Goal: Information Seeking & Learning: Understand process/instructions

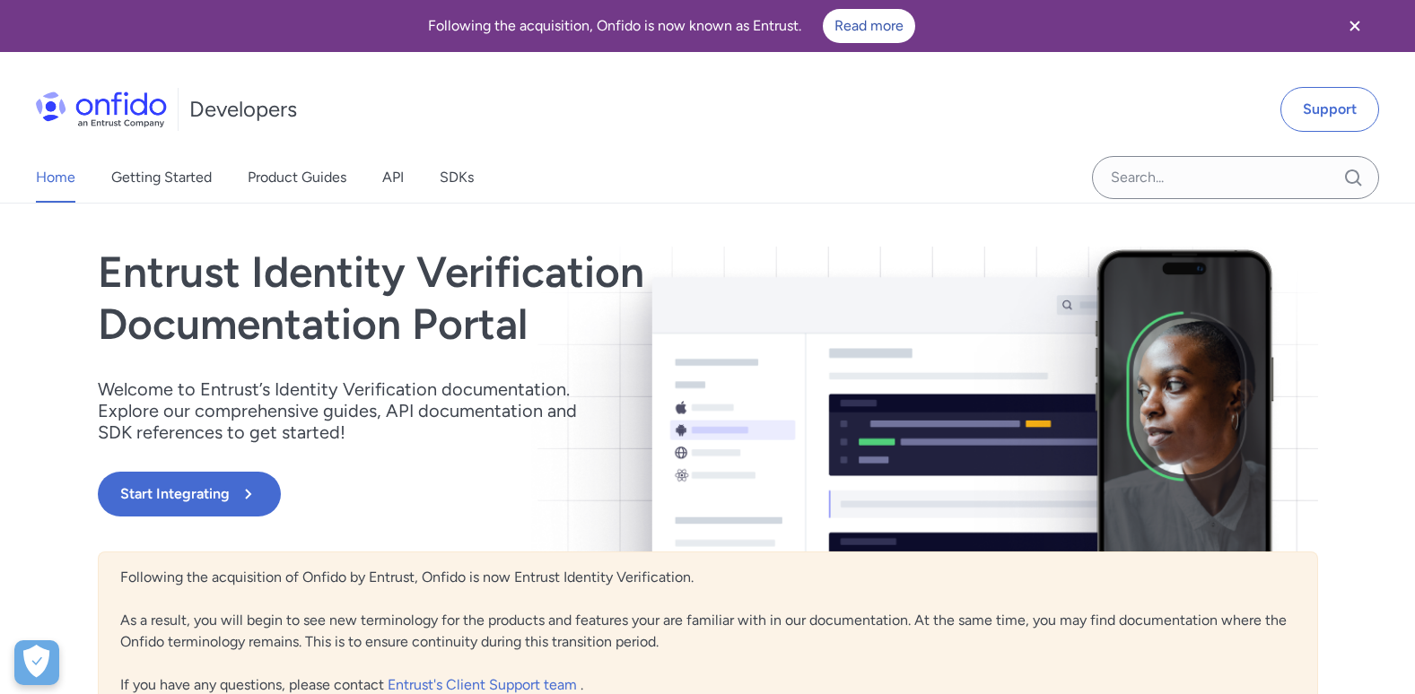
click at [1349, 25] on icon "Close banner" at bounding box center [1355, 26] width 22 height 22
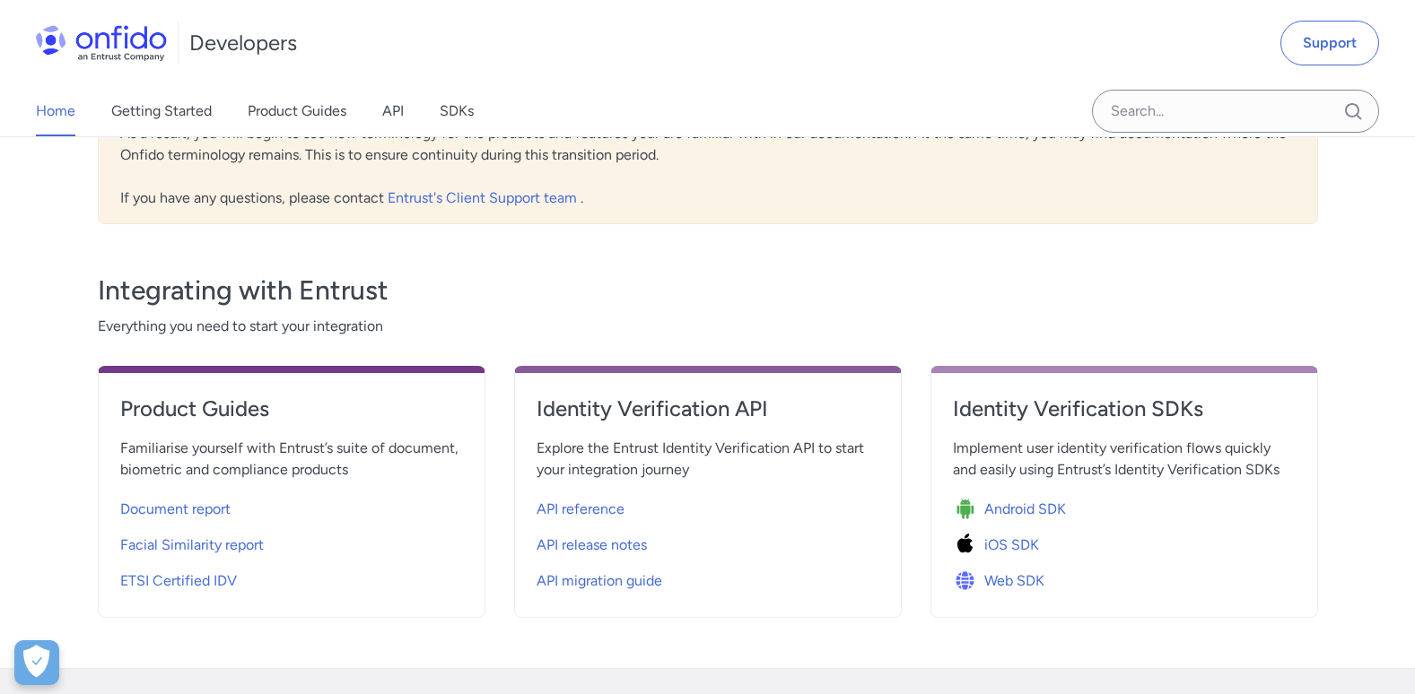
scroll to position [90, 0]
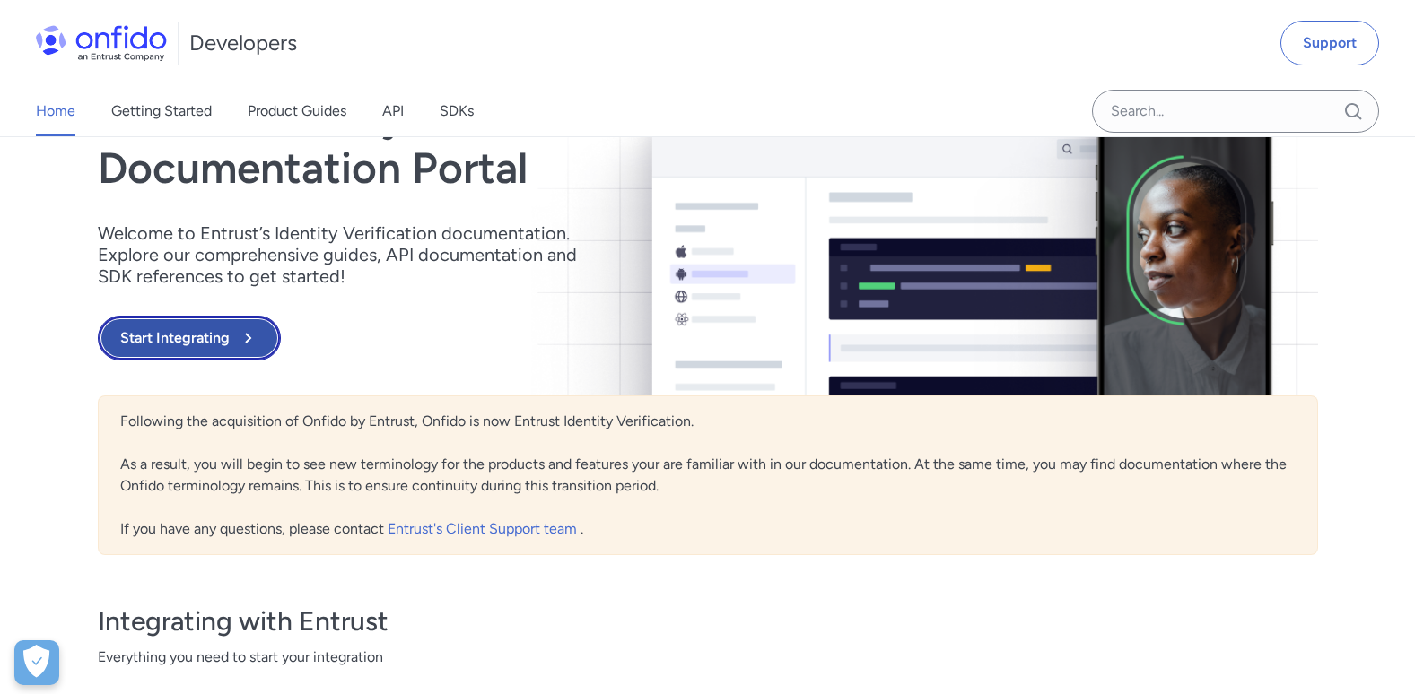
click at [179, 321] on button "Start Integrating" at bounding box center [189, 338] width 183 height 45
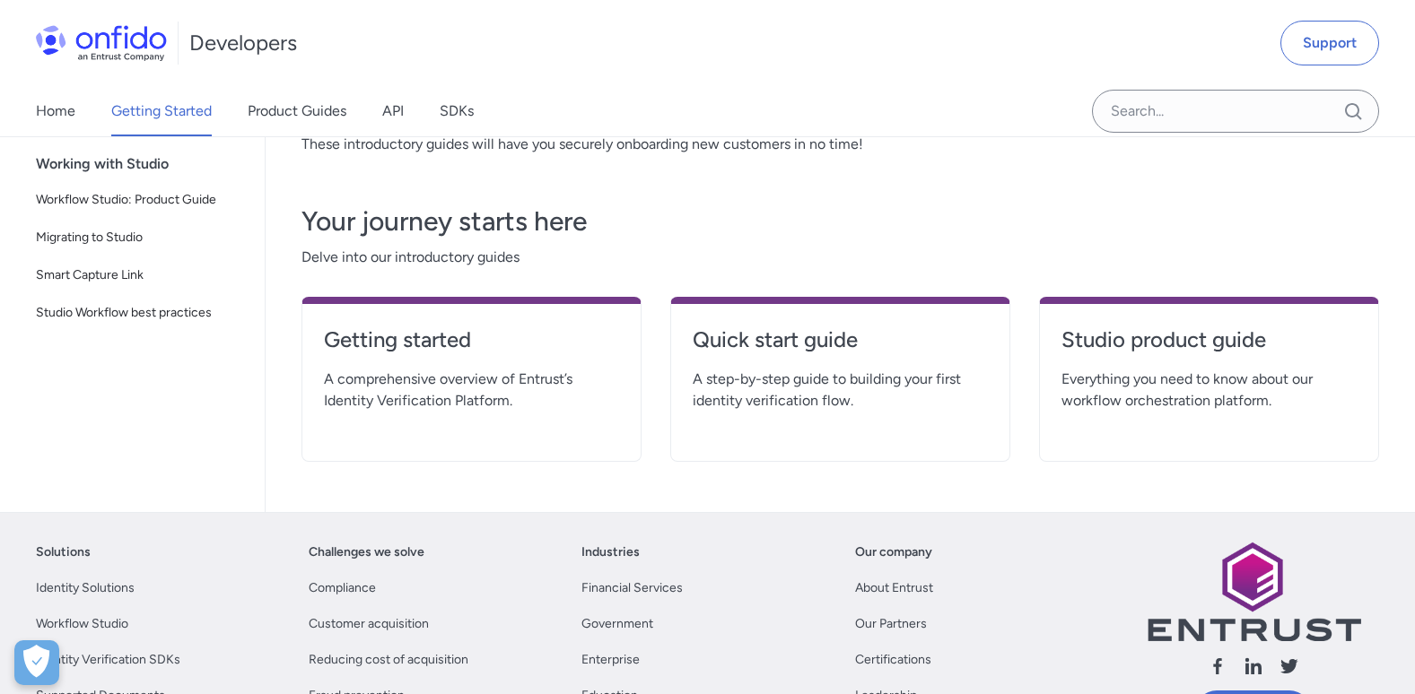
scroll to position [269, 0]
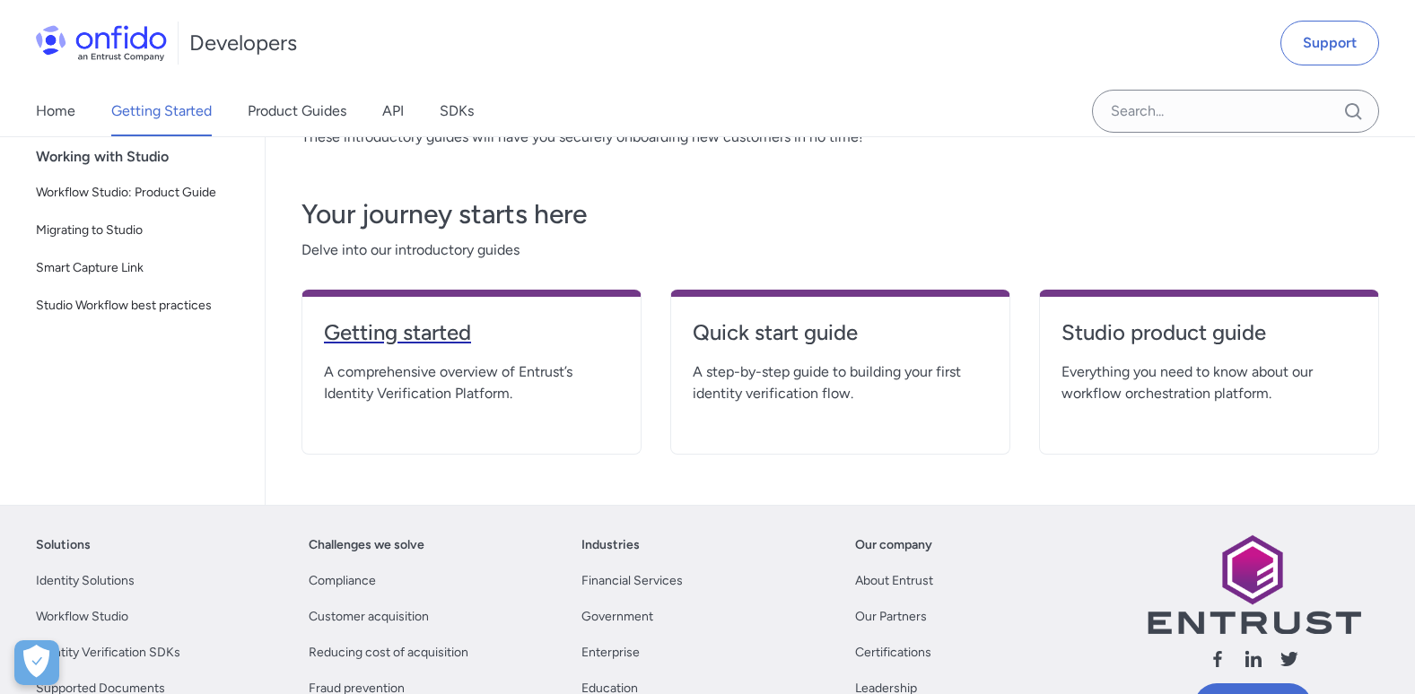
click at [417, 337] on h4 "Getting started" at bounding box center [471, 332] width 295 height 29
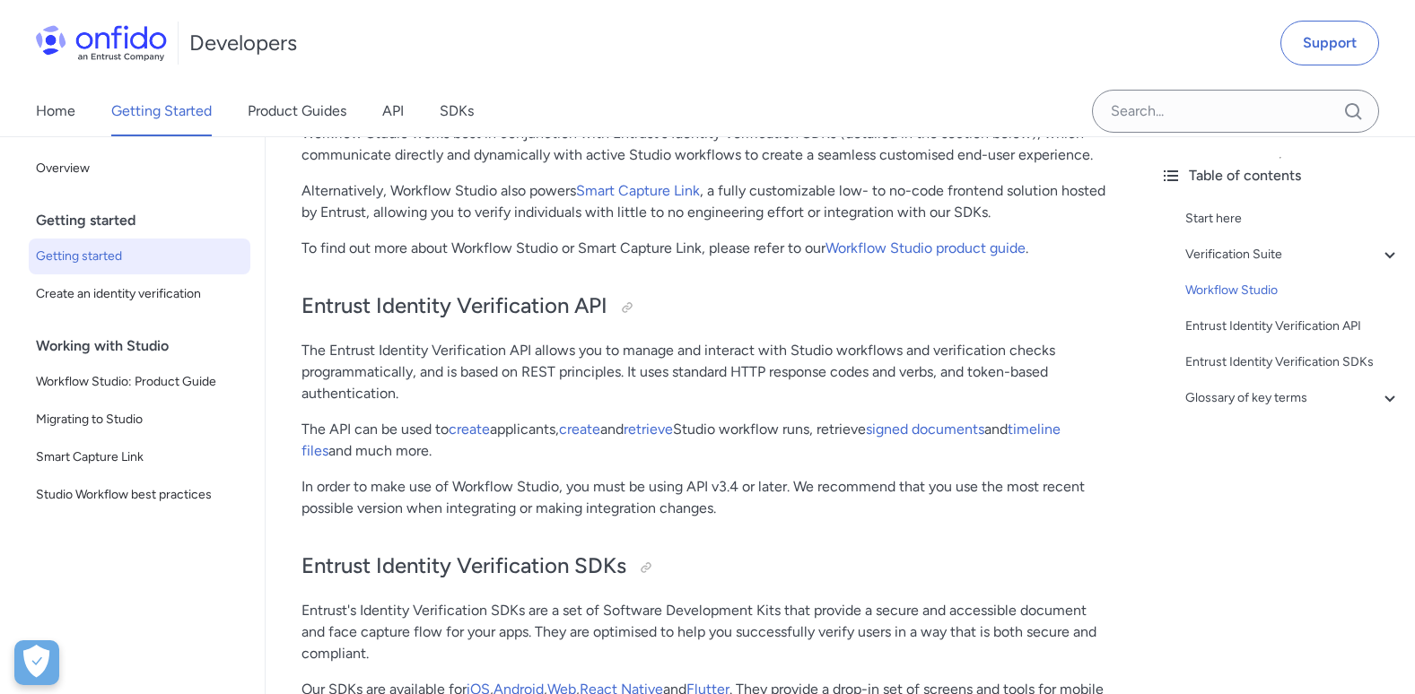
scroll to position [3319, 0]
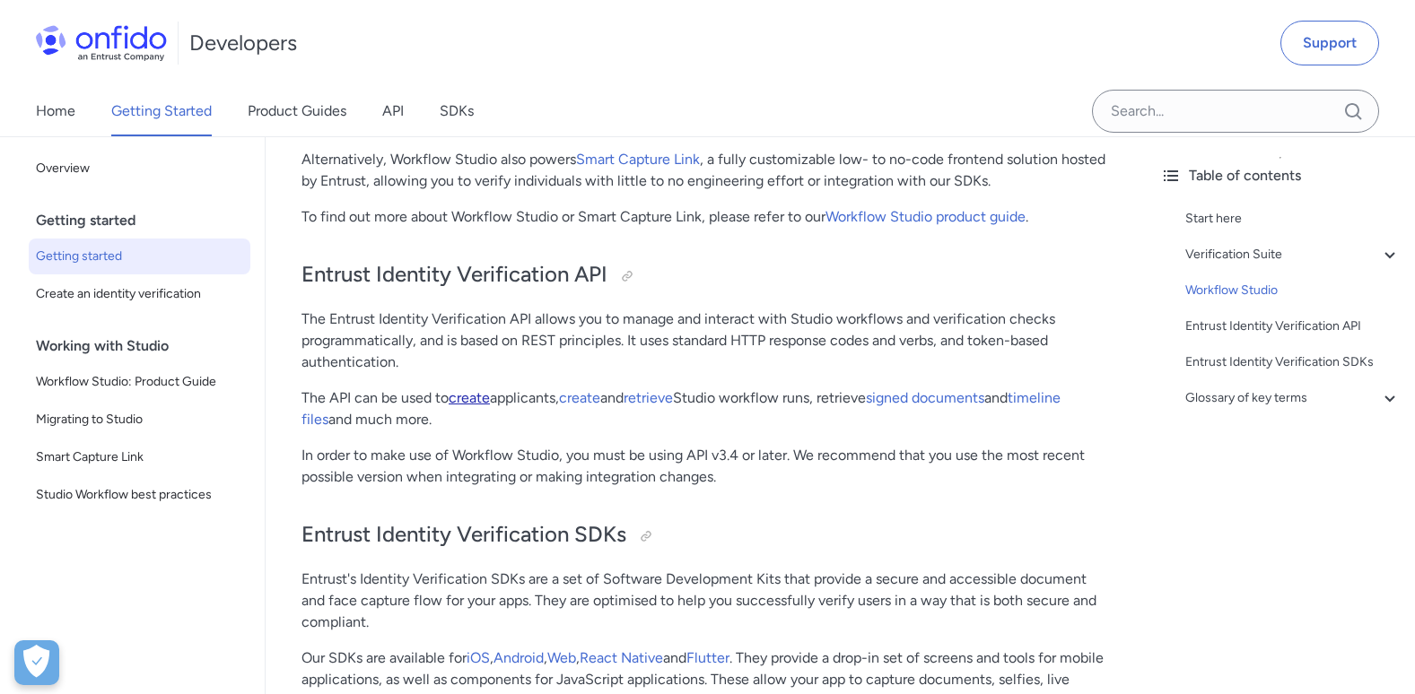
click at [475, 406] on link "create" at bounding box center [469, 397] width 41 height 17
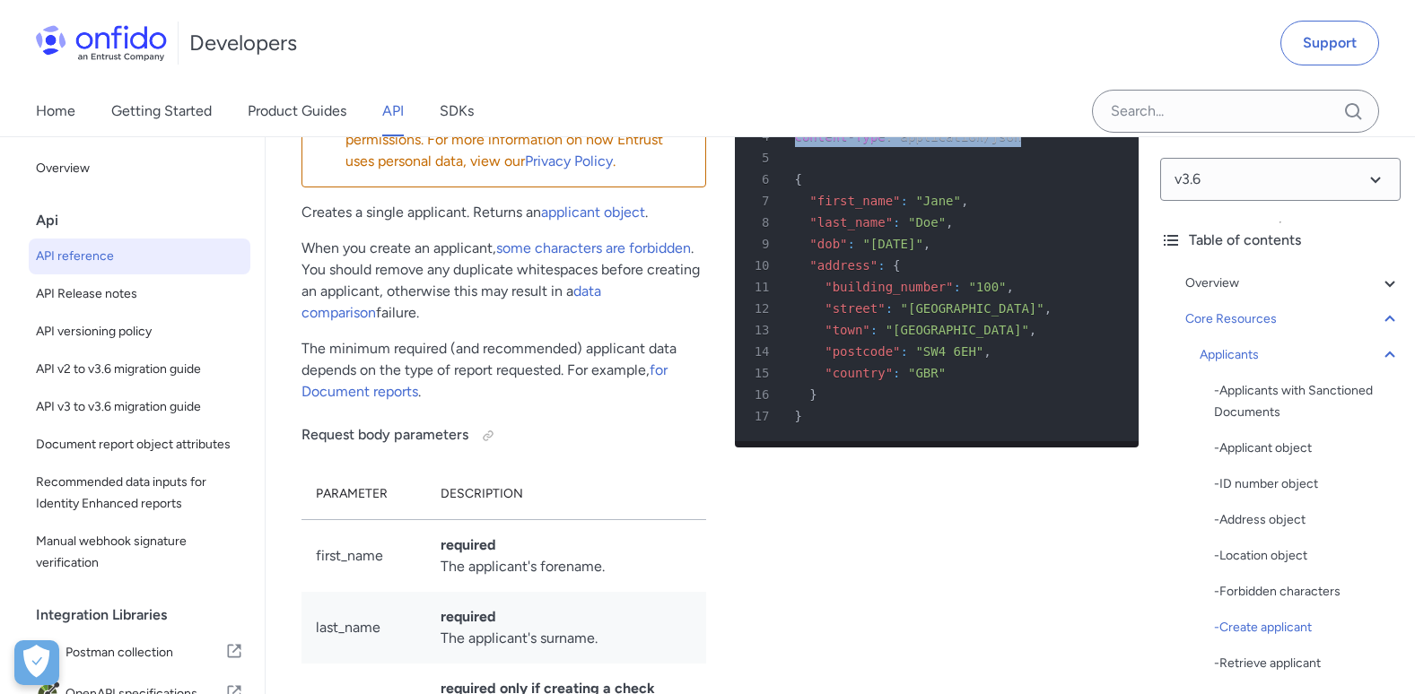
click at [905, 147] on div "4 Content-Type : application/json" at bounding box center [928, 137] width 372 height 22
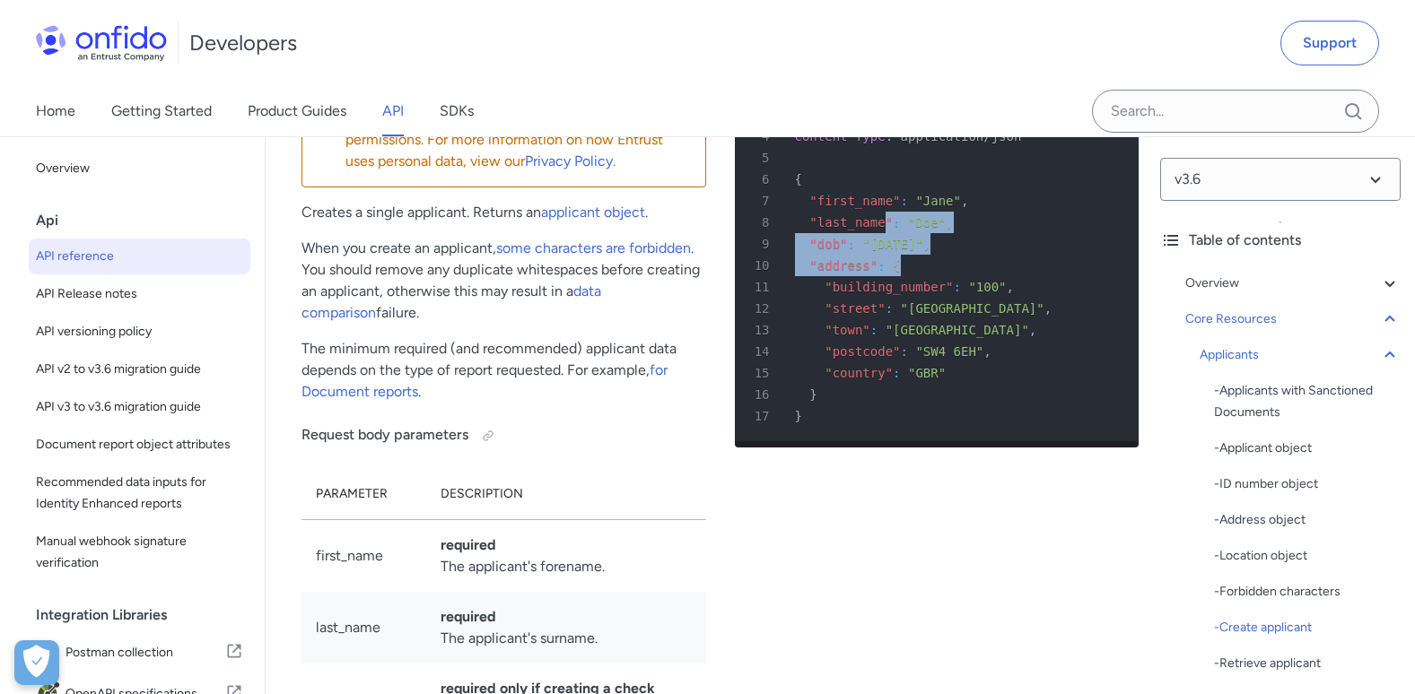
drag, startPoint x: 864, startPoint y: 431, endPoint x: 887, endPoint y: 489, distance: 62.0
click at [887, 441] on pre "1 POST /v3.6/applicants/ HTTP/1.1 2 Host : [DOMAIN_NAME] 3 Authorization : Toke…" at bounding box center [937, 244] width 405 height 395
drag, startPoint x: 887, startPoint y: 489, endPoint x: 823, endPoint y: 483, distance: 63.9
click at [823, 273] on span ""address"" at bounding box center [843, 265] width 68 height 14
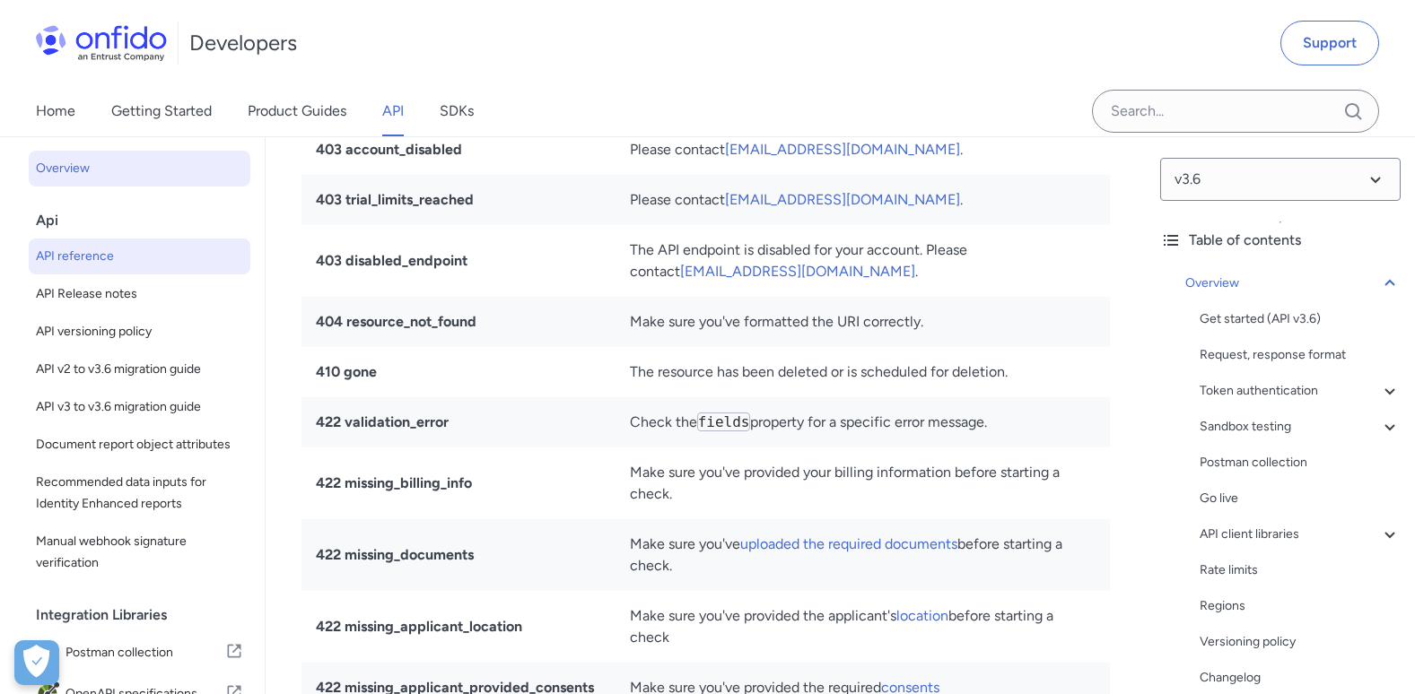
scroll to position [17376, 0]
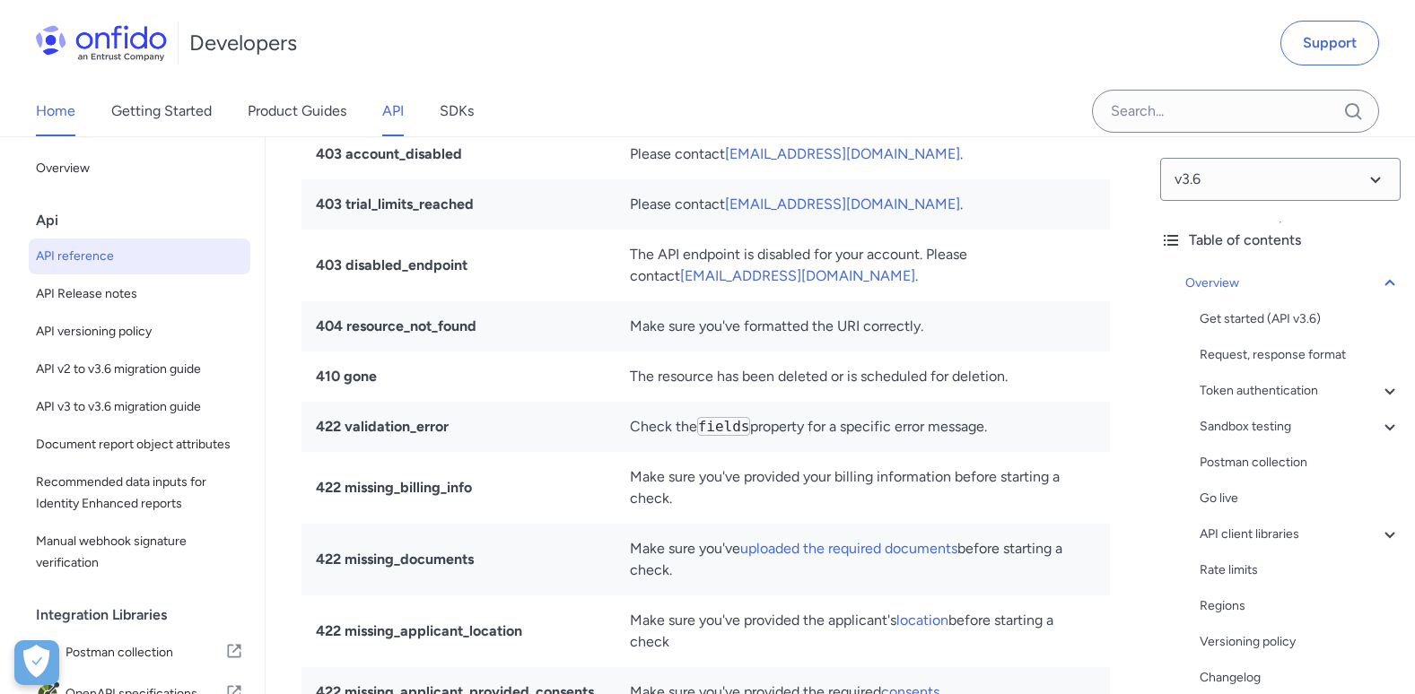
click at [65, 108] on link "Home" at bounding box center [55, 111] width 39 height 50
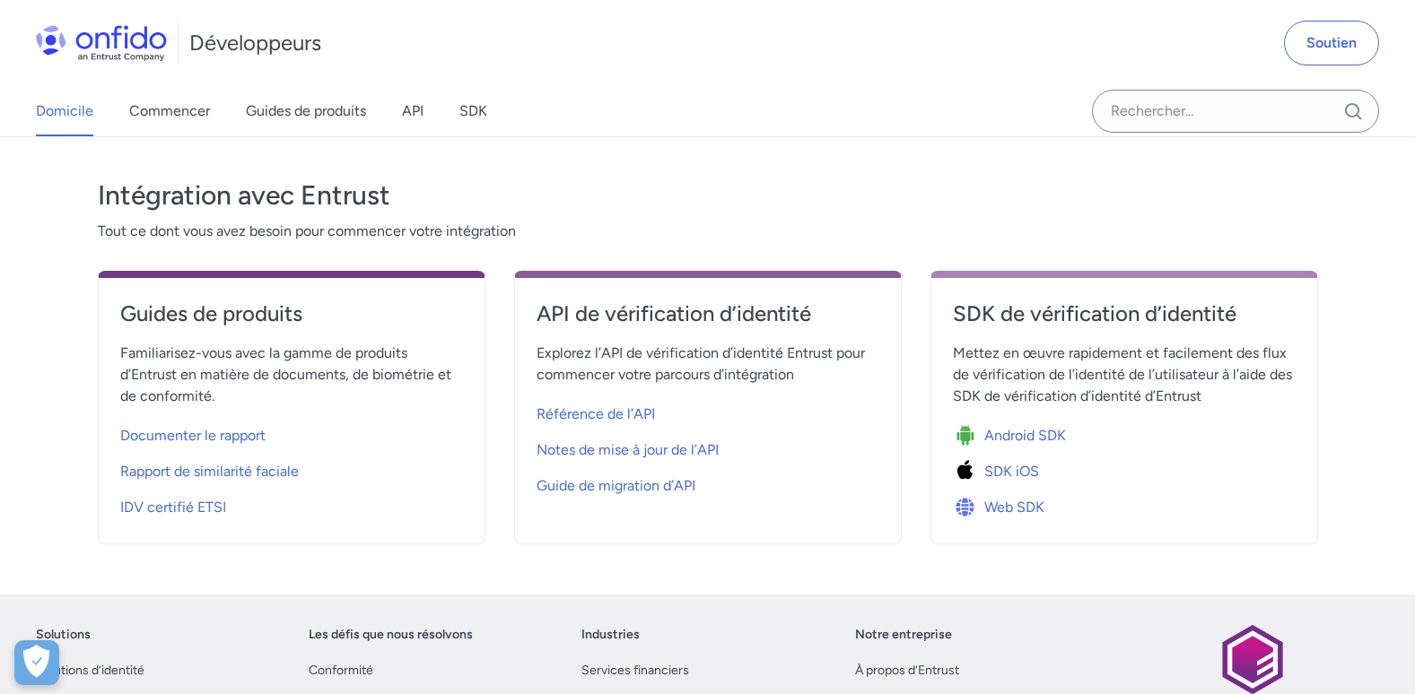
scroll to position [538, 0]
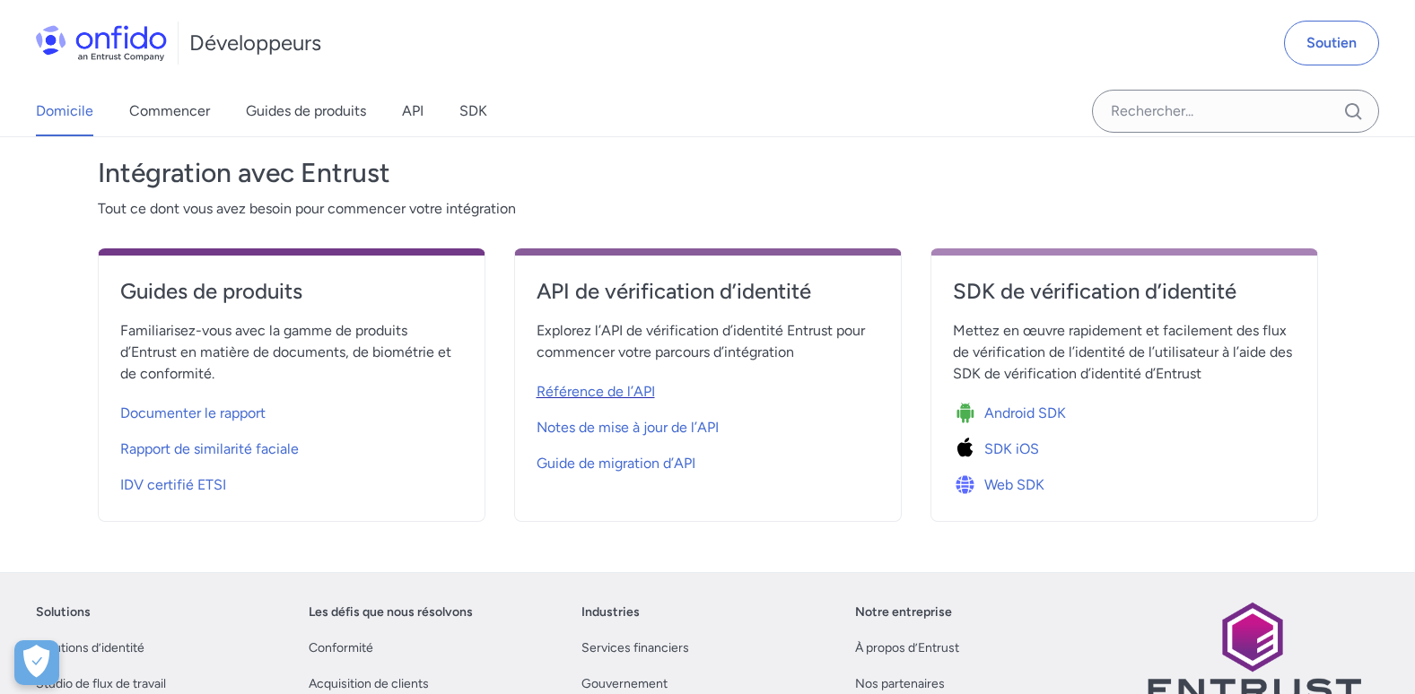
click at [622, 383] on span "Référence de l’API" at bounding box center [595, 392] width 118 height 22
select select "http"
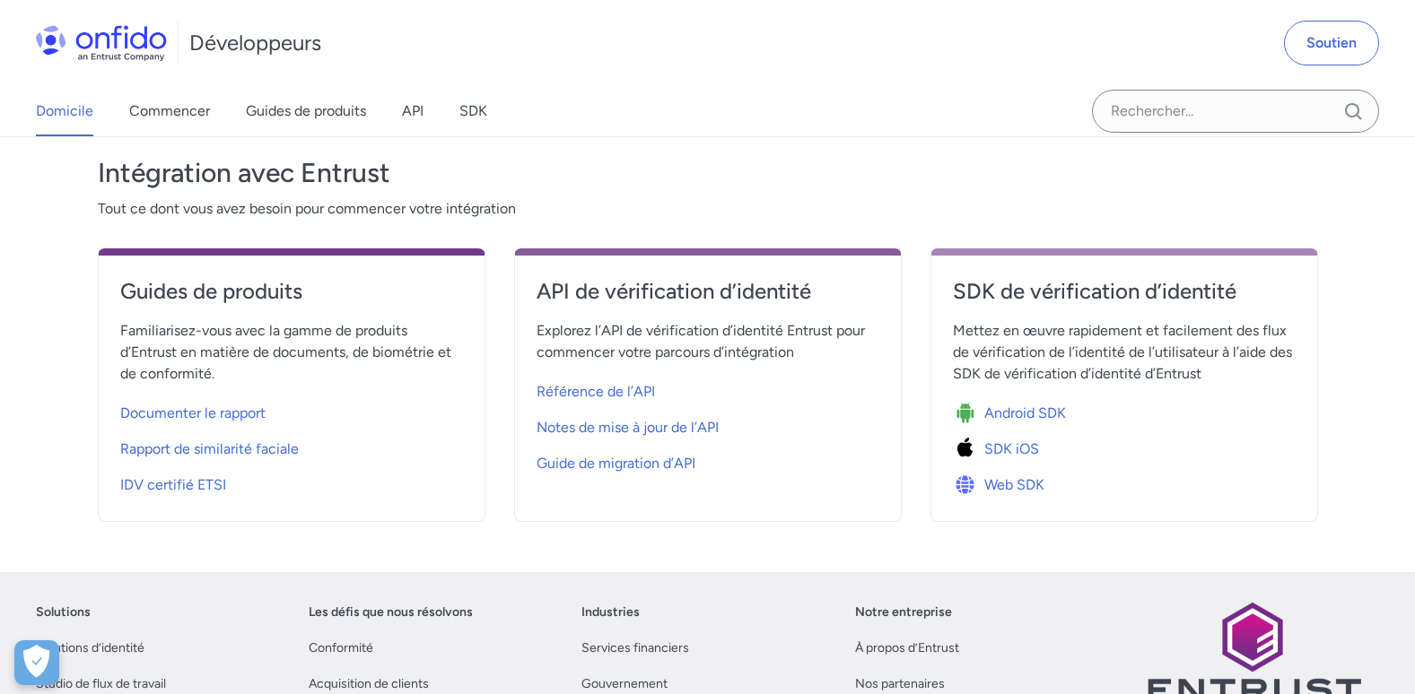
select select "http"
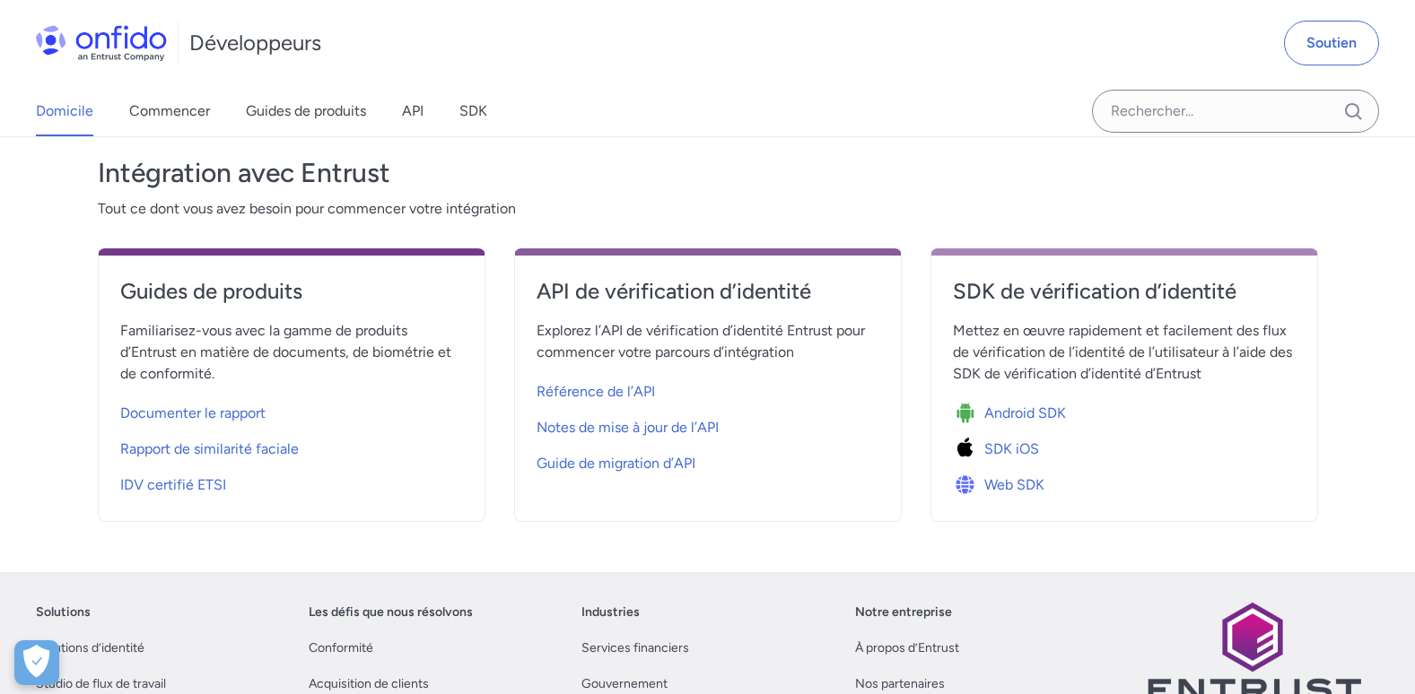
select select "http"
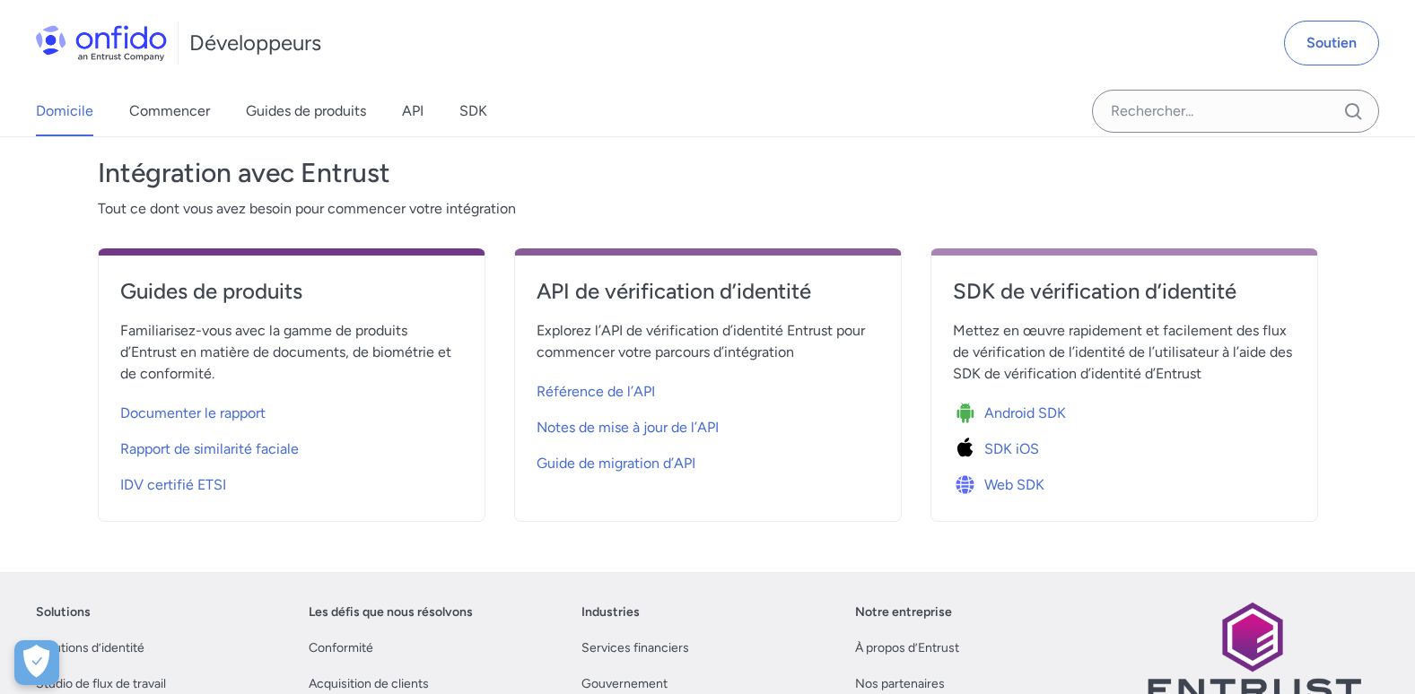
select select "http"
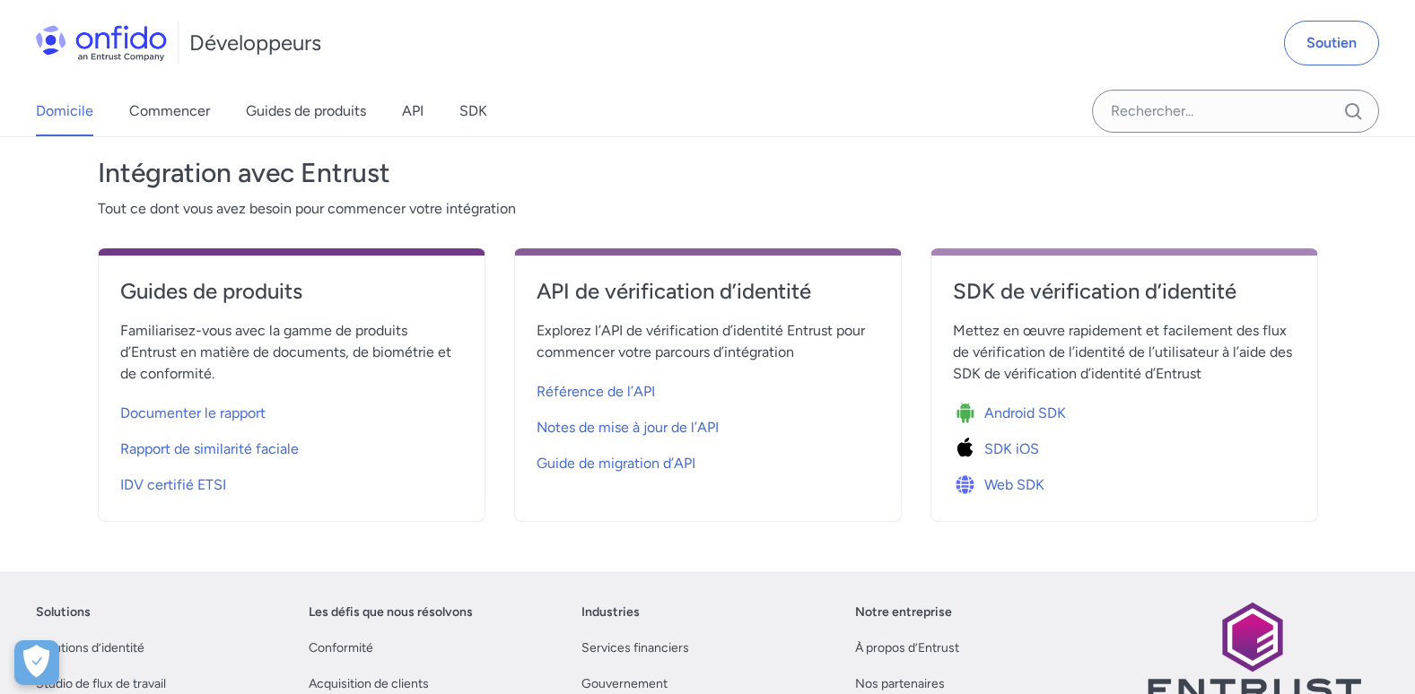
select select "http"
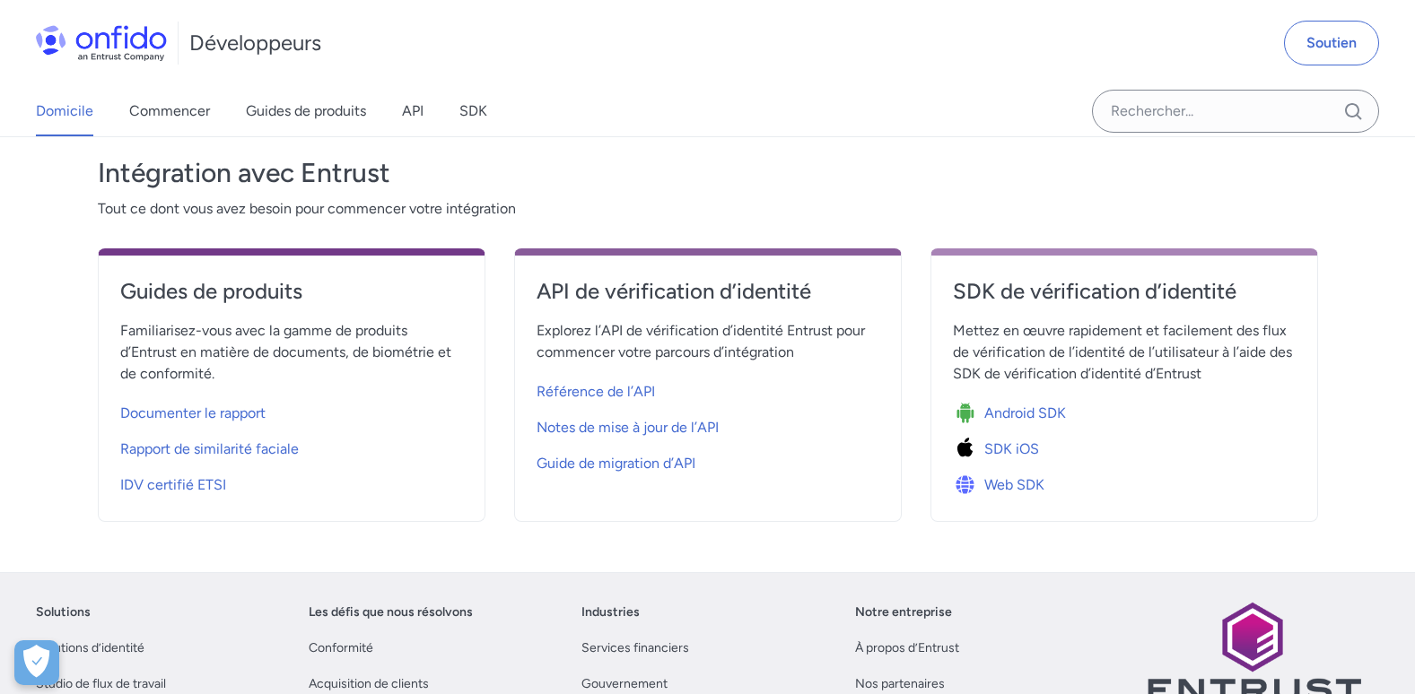
select select "http"
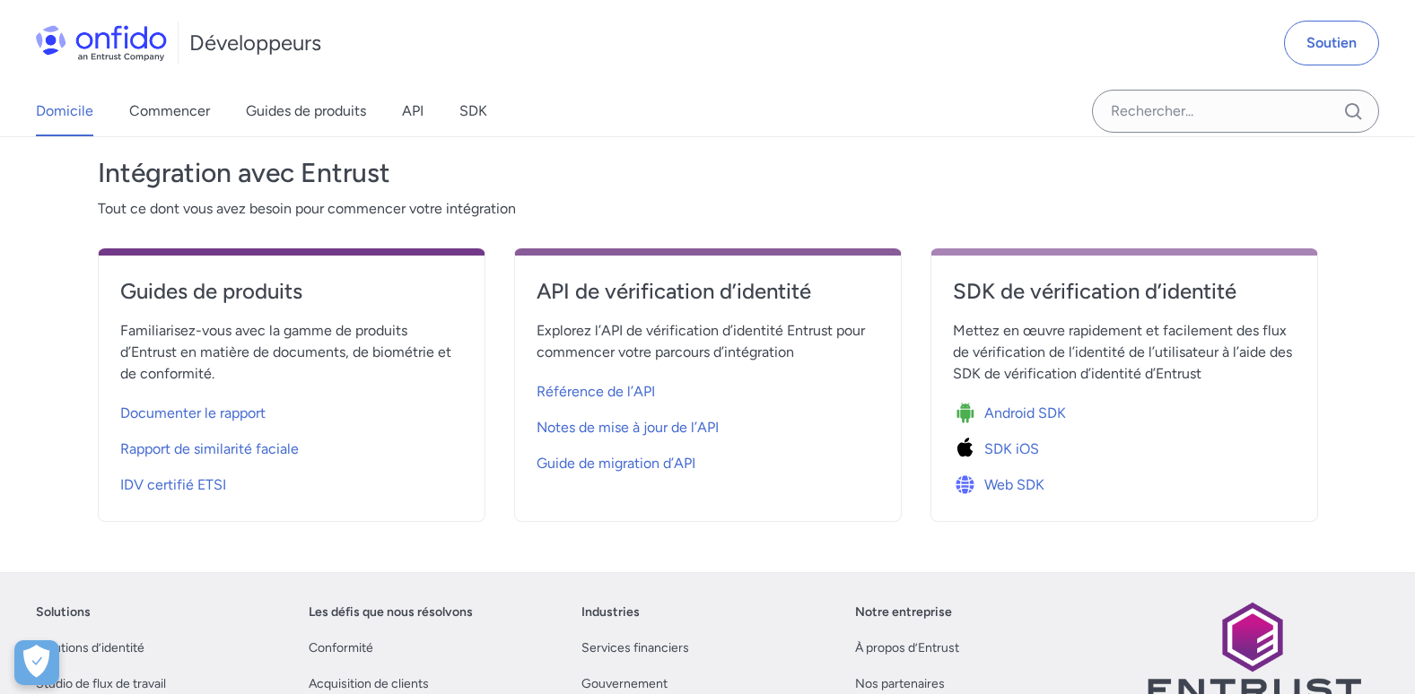
select select "http"
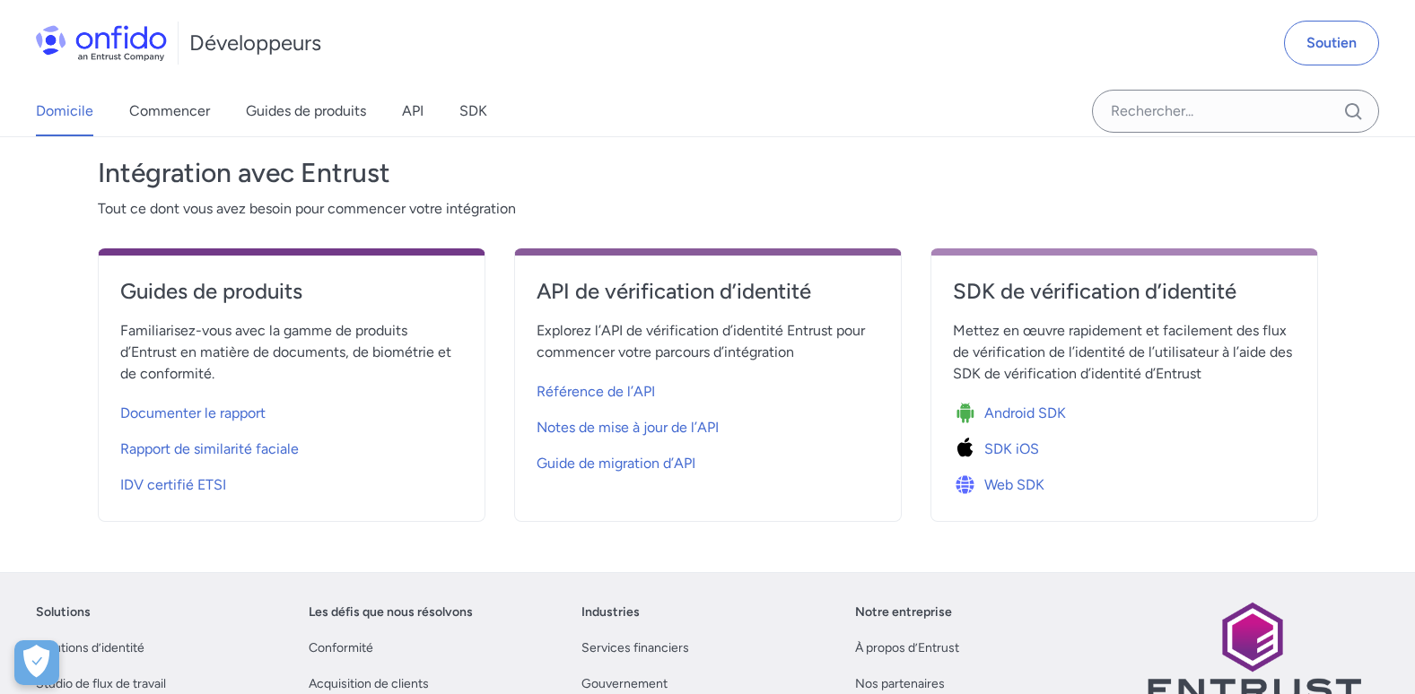
select select "http"
